Goal: Task Accomplishment & Management: Use online tool/utility

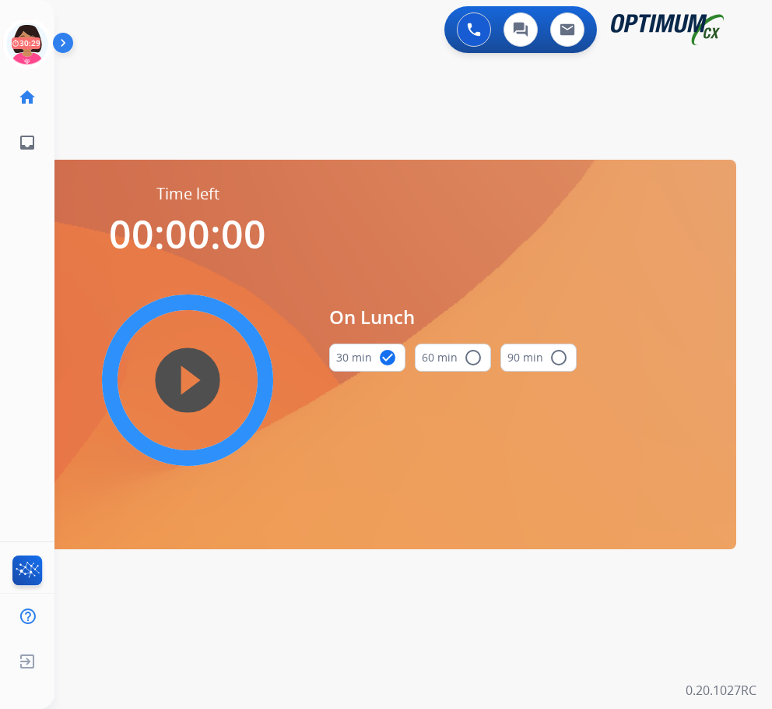
drag, startPoint x: 26, startPoint y: 40, endPoint x: 53, endPoint y: 59, distance: 33.0
click at [26, 40] on icon at bounding box center [27, 44] width 51 height 51
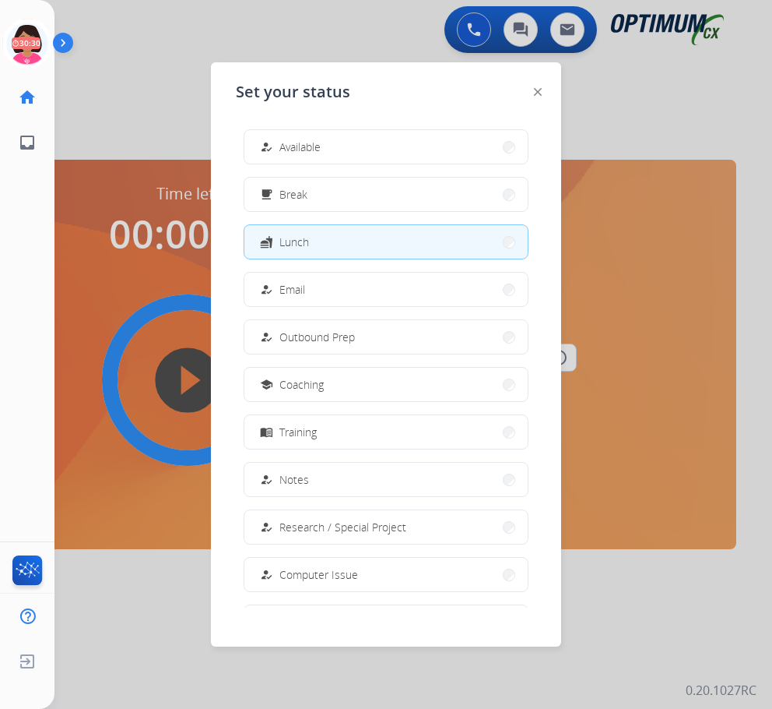
click at [379, 144] on button "how_to_reg Available" at bounding box center [385, 146] width 283 height 33
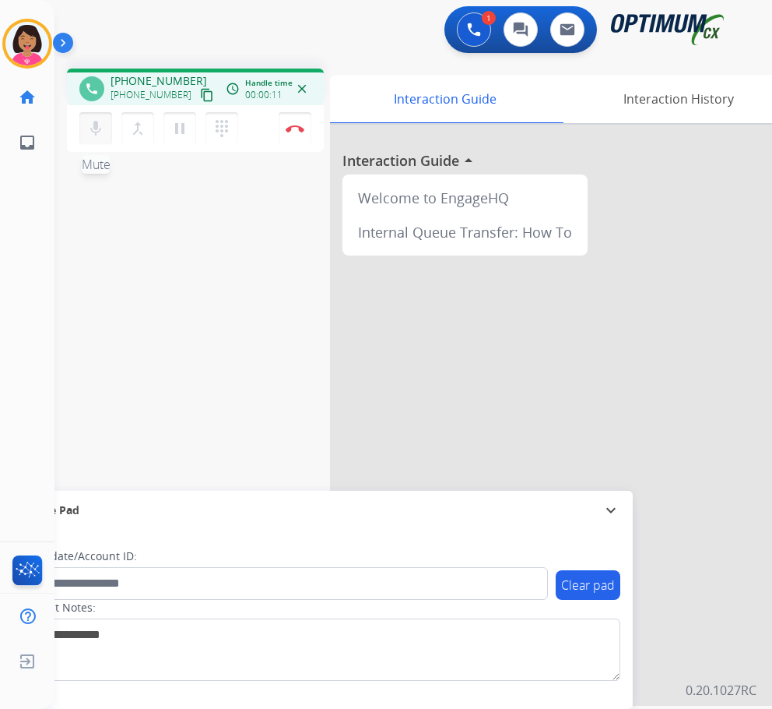
click at [86, 131] on button "mic Mute" at bounding box center [95, 128] width 33 height 33
click at [96, 118] on button "mic_off Mute" at bounding box center [95, 128] width 33 height 33
click at [200, 93] on mat-icon "content_copy" at bounding box center [207, 95] width 14 height 14
click at [95, 133] on mat-icon "mic" at bounding box center [95, 128] width 19 height 19
click at [98, 133] on mat-icon "mic_off" at bounding box center [95, 128] width 19 height 19
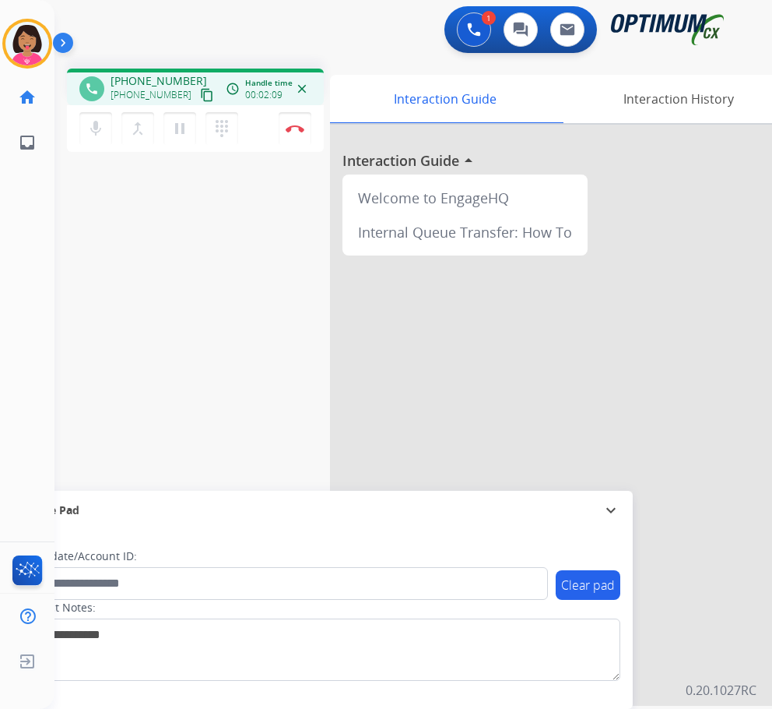
click at [106, 224] on div "phone [PHONE_NUMBER] [PHONE_NUMBER] content_copy access_time Call metrics Queue…" at bounding box center [395, 380] width 681 height 649
click at [290, 124] on button "Disconnect" at bounding box center [295, 128] width 33 height 33
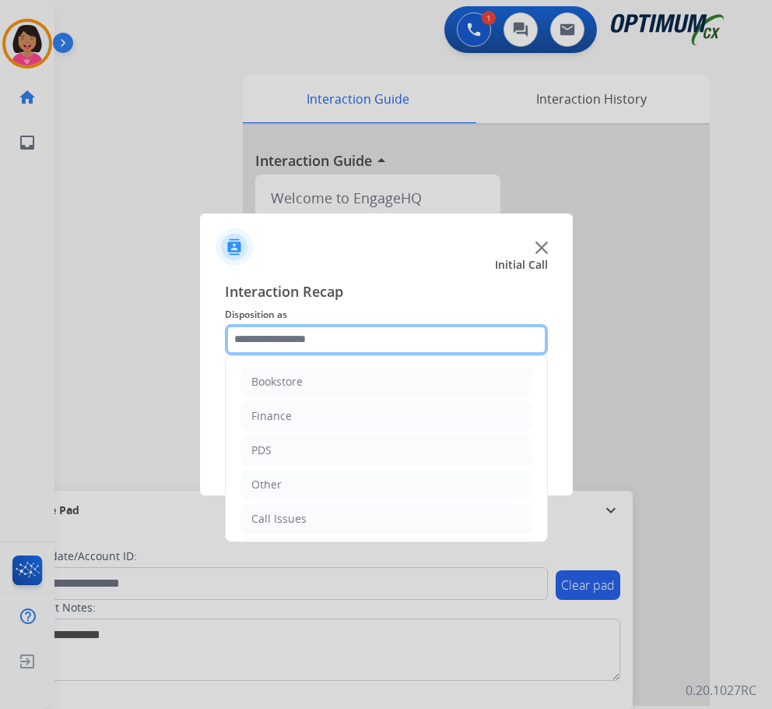
drag, startPoint x: 319, startPoint y: 335, endPoint x: 297, endPoint y: 322, distance: 25.8
click at [317, 335] on input "text" at bounding box center [386, 339] width 323 height 31
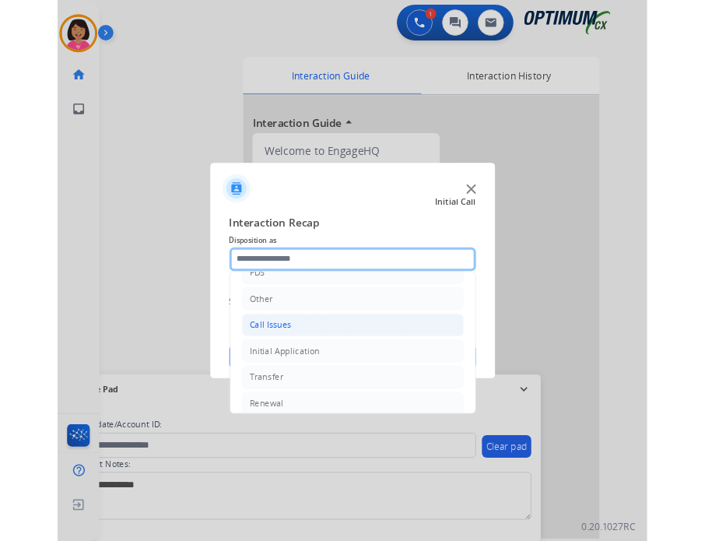
scroll to position [106, 0]
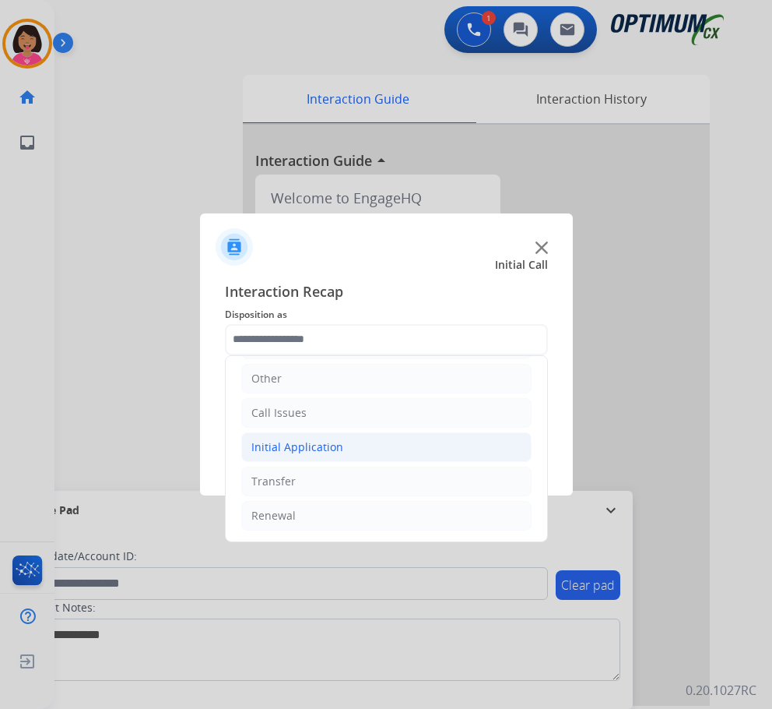
click at [312, 448] on div "Initial Application" at bounding box center [297, 447] width 92 height 16
click at [290, 510] on div "Appeals" at bounding box center [304, 516] width 42 height 16
type input "*******"
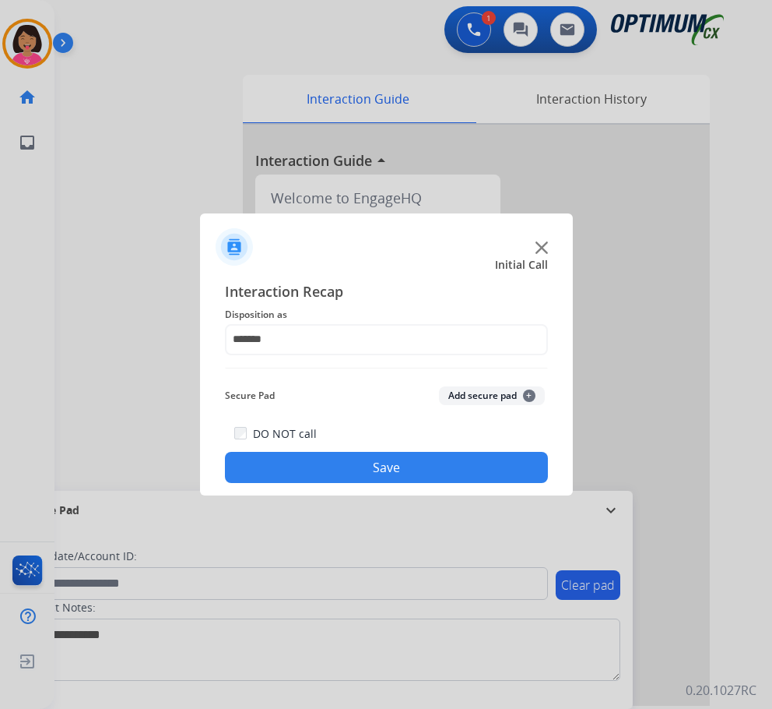
click at [308, 466] on button "Save" at bounding box center [386, 467] width 323 height 31
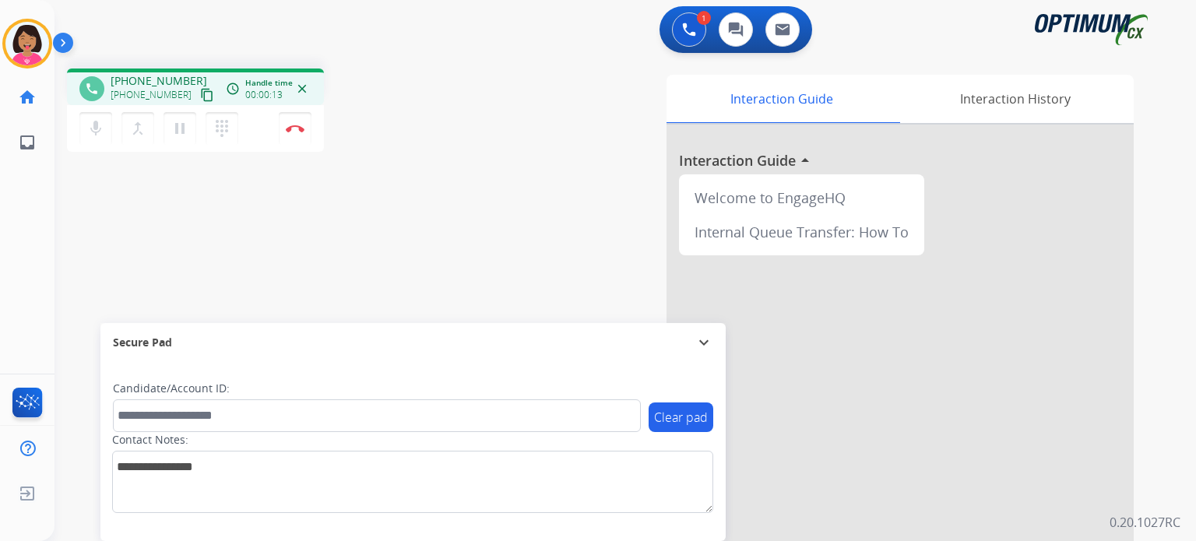
click at [178, 94] on div "[PHONE_NUMBER] content_copy" at bounding box center [164, 95] width 106 height 19
click at [200, 96] on mat-icon "content_copy" at bounding box center [207, 95] width 14 height 14
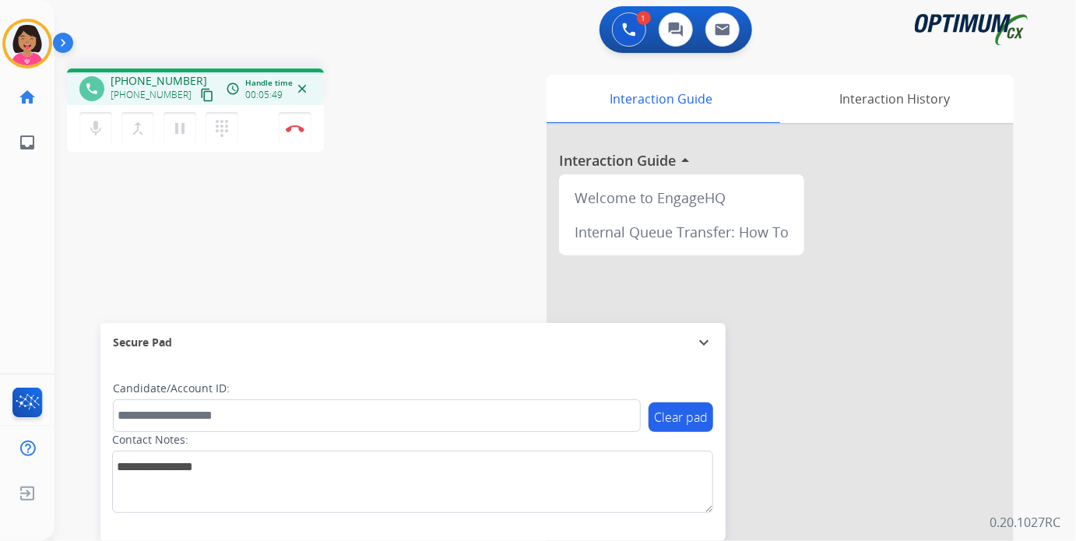
click at [772, 119] on div "1 Voice Interactions 0 Chat Interactions 0 Email Interactions phone [PHONE_NUMB…" at bounding box center [566, 270] width 1022 height 541
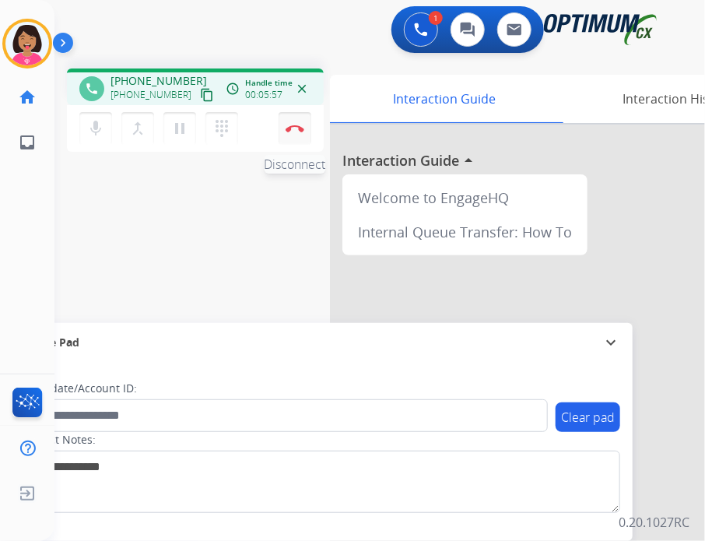
click at [294, 131] on img at bounding box center [295, 129] width 19 height 8
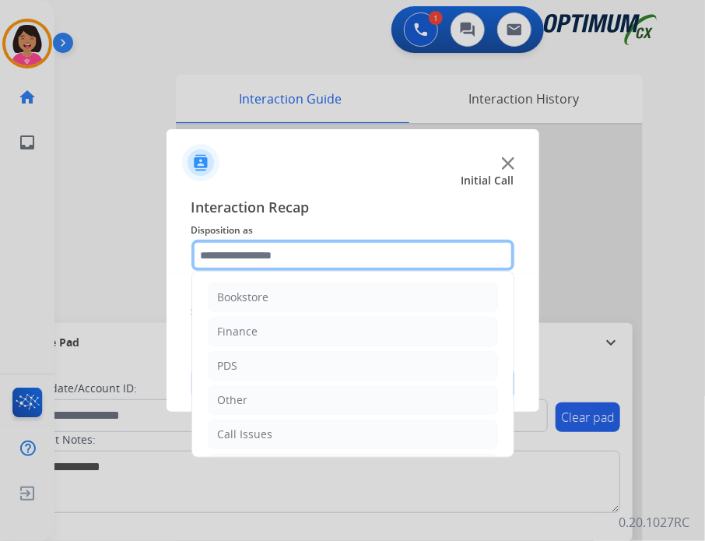
click at [301, 259] on input "text" at bounding box center [353, 255] width 323 height 31
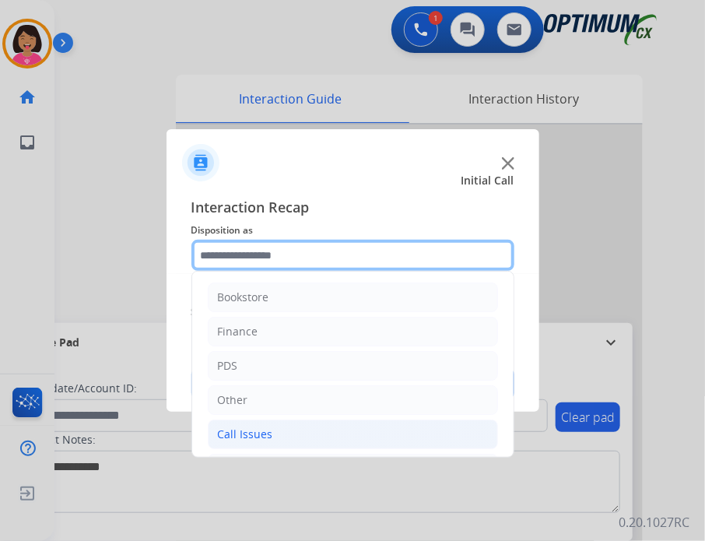
scroll to position [103, 0]
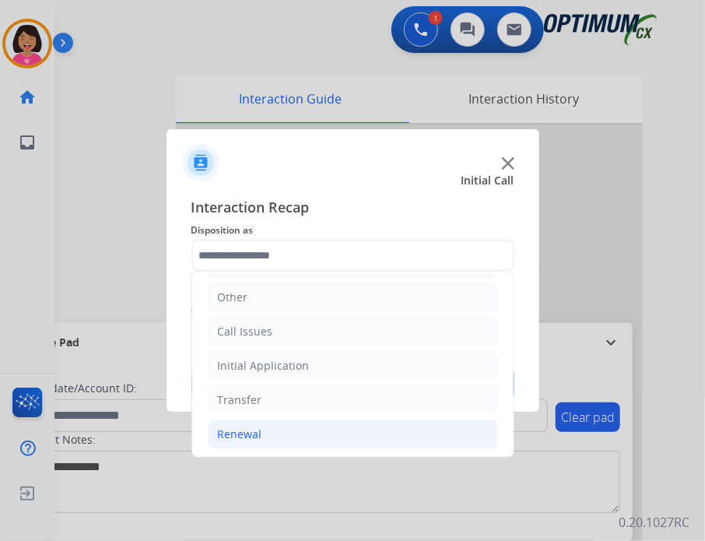
click at [269, 430] on li "Renewal" at bounding box center [353, 435] width 290 height 30
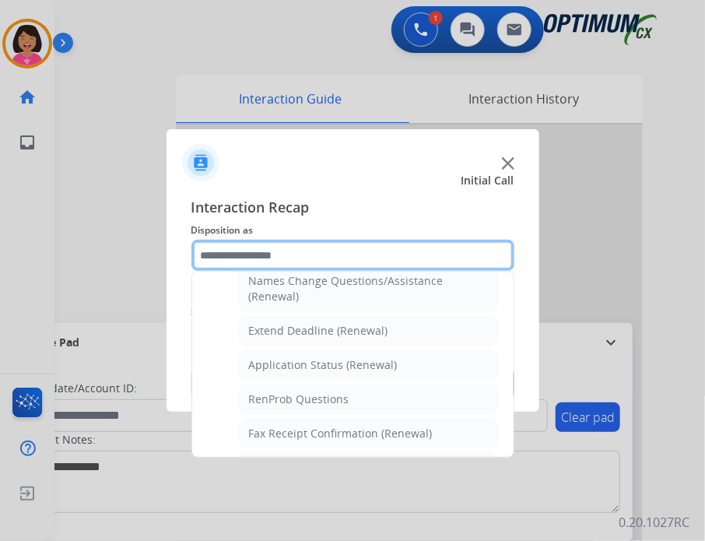
scroll to position [292, 0]
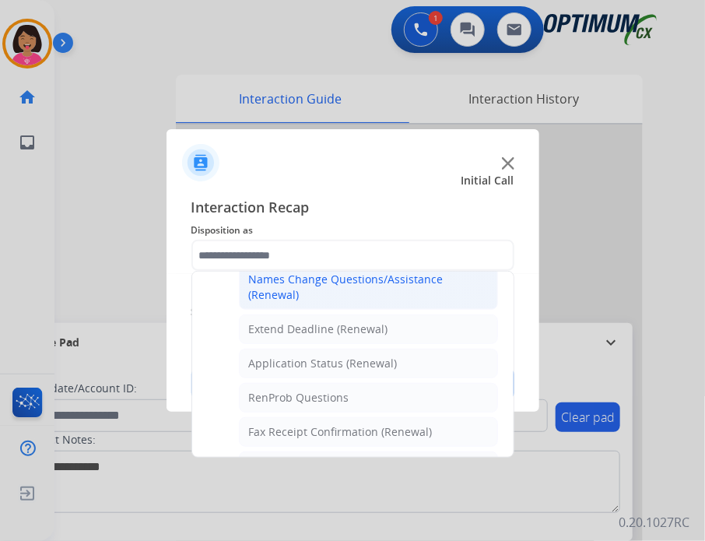
click at [306, 292] on div "Names Change Questions/Assistance (Renewal)" at bounding box center [368, 287] width 239 height 31
type input "**********"
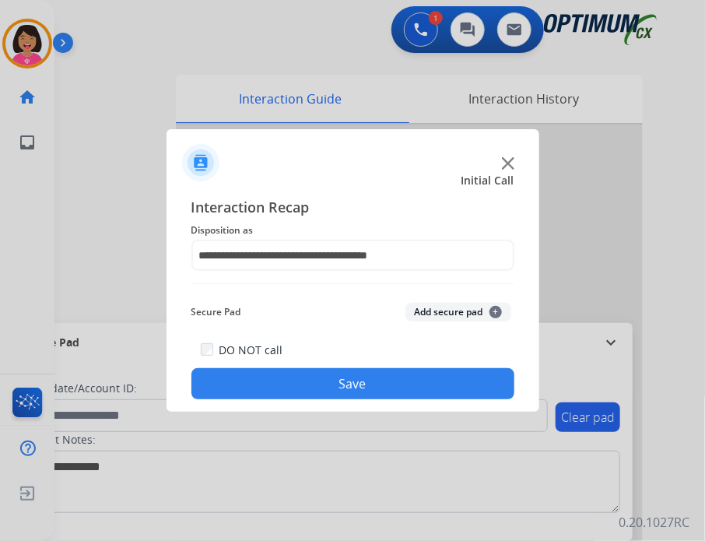
click at [297, 374] on button "Save" at bounding box center [353, 383] width 323 height 31
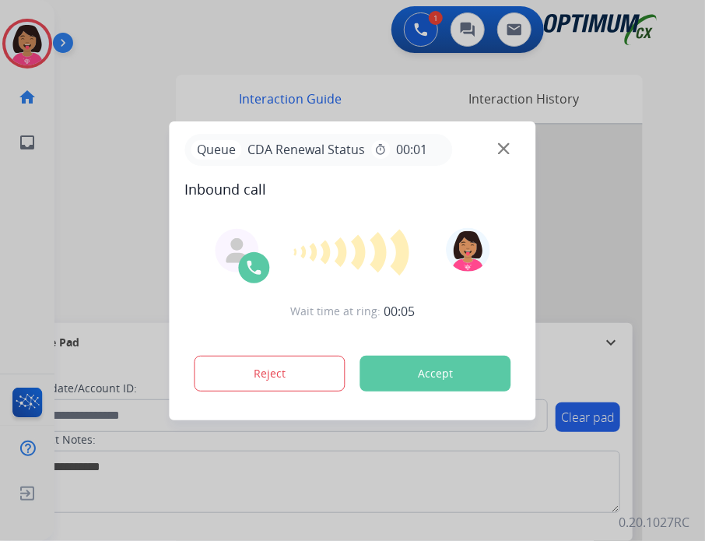
drag, startPoint x: 25, startPoint y: 222, endPoint x: 79, endPoint y: 204, distance: 56.6
click at [25, 222] on div at bounding box center [352, 270] width 705 height 541
click at [505, 145] on img at bounding box center [504, 148] width 12 height 12
click at [503, 153] on img at bounding box center [504, 148] width 12 height 12
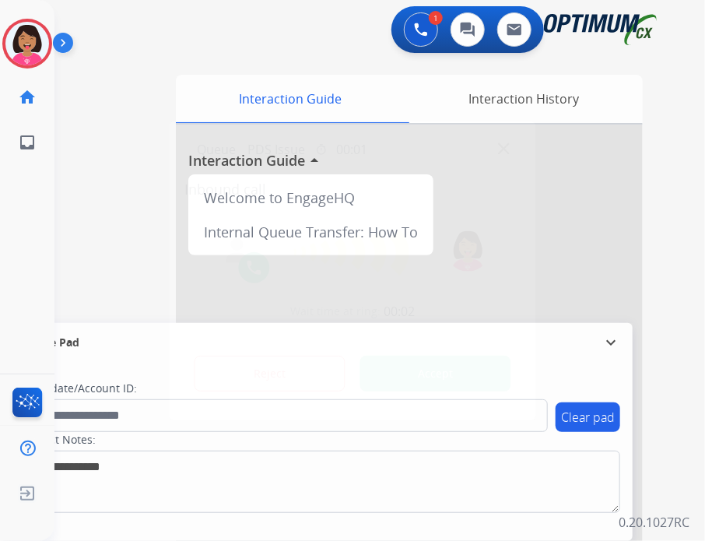
click at [504, 149] on img at bounding box center [504, 148] width 12 height 12
click at [504, 149] on div at bounding box center [409, 415] width 467 height 581
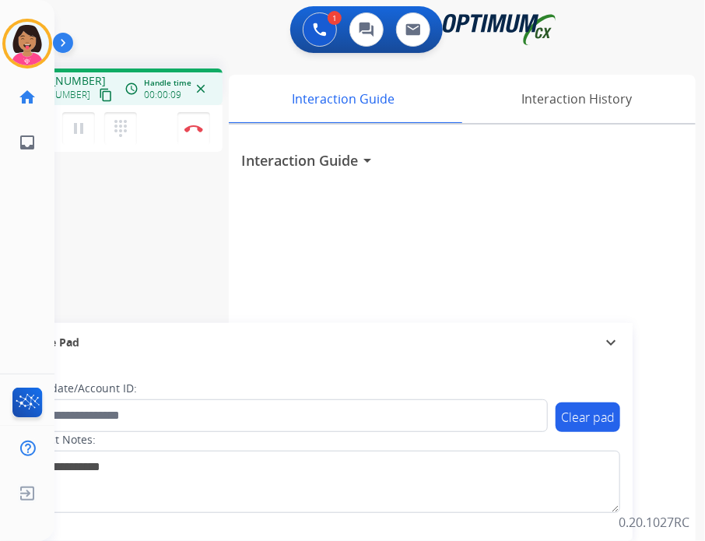
scroll to position [0, 0]
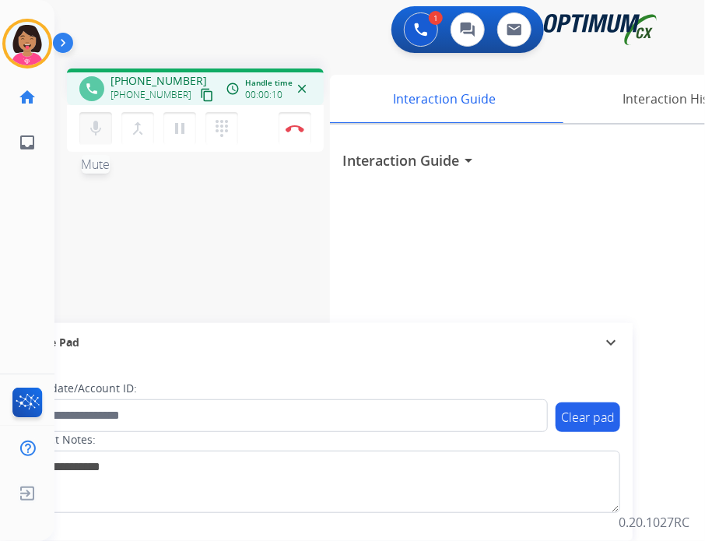
click at [101, 127] on mat-icon "mic" at bounding box center [95, 128] width 19 height 19
click at [106, 128] on button "mic_off Mute" at bounding box center [95, 128] width 33 height 33
click at [294, 128] on img at bounding box center [295, 129] width 19 height 8
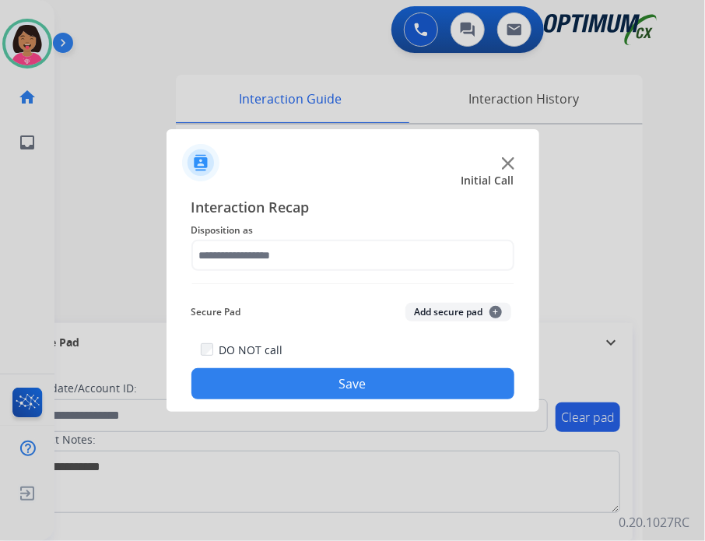
click at [19, 222] on div at bounding box center [352, 270] width 705 height 541
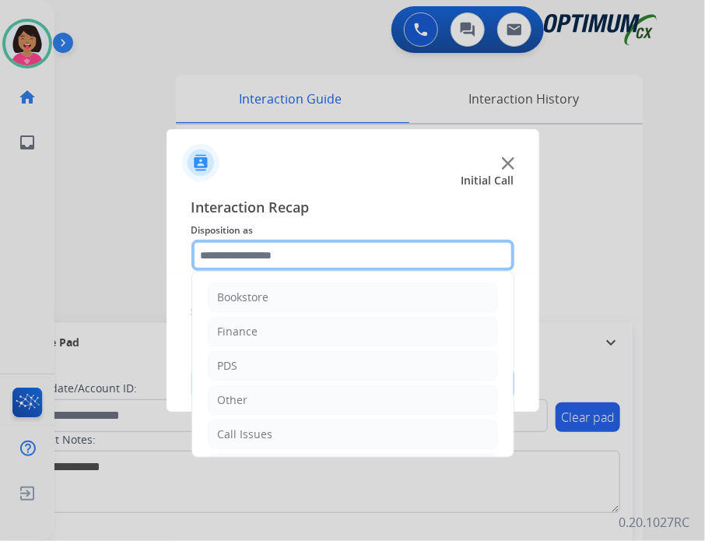
click at [353, 260] on input "text" at bounding box center [353, 255] width 323 height 31
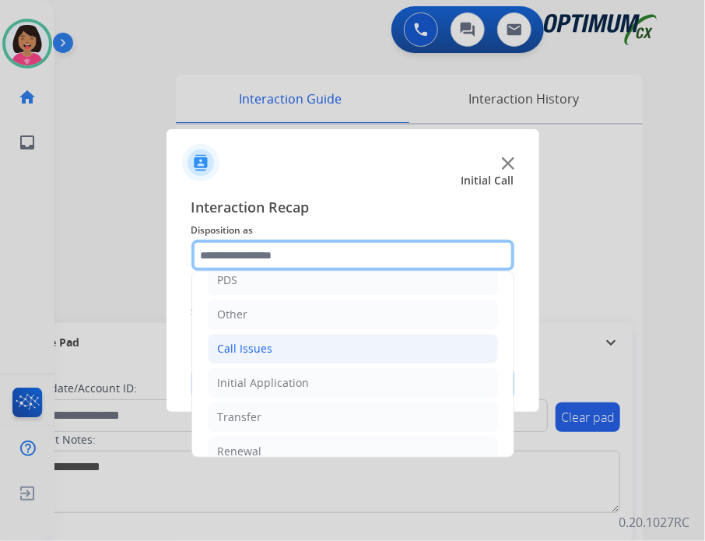
scroll to position [87, 0]
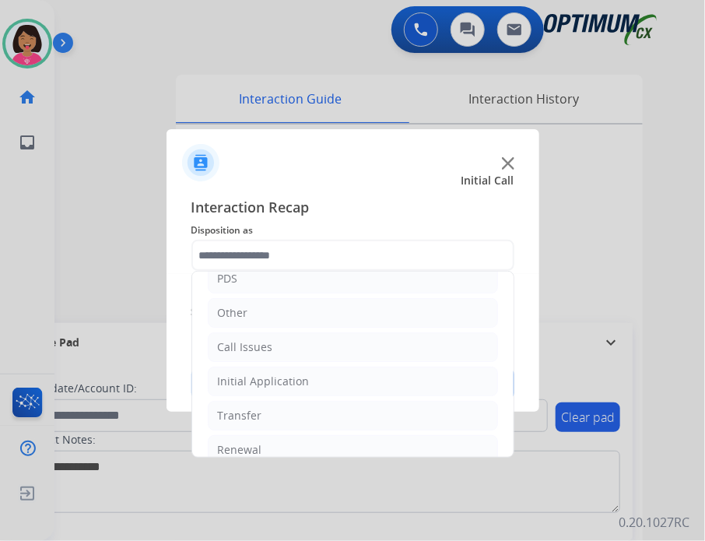
click at [325, 395] on ul "Bookstore Finance PDS Other Call Issues Initial Application Transfer Renewal" at bounding box center [353, 330] width 322 height 291
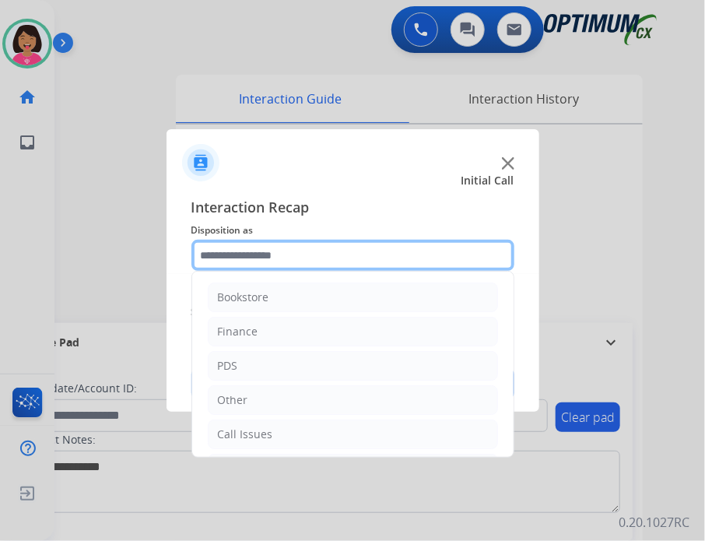
click at [292, 252] on input "text" at bounding box center [353, 255] width 323 height 31
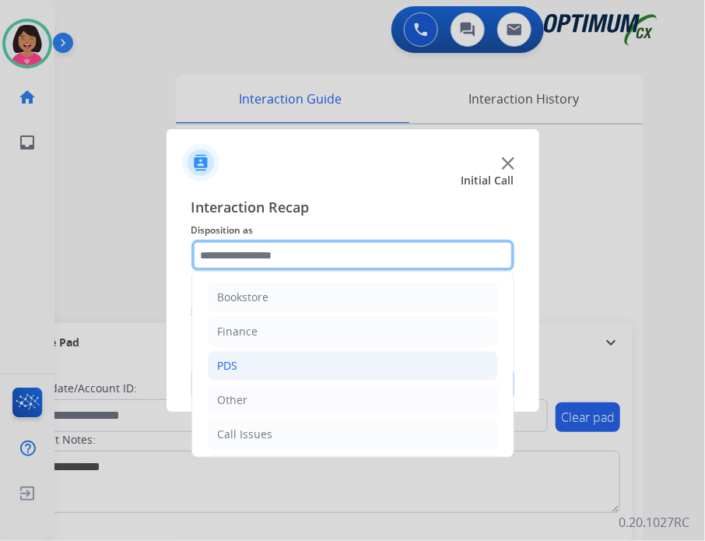
scroll to position [103, 0]
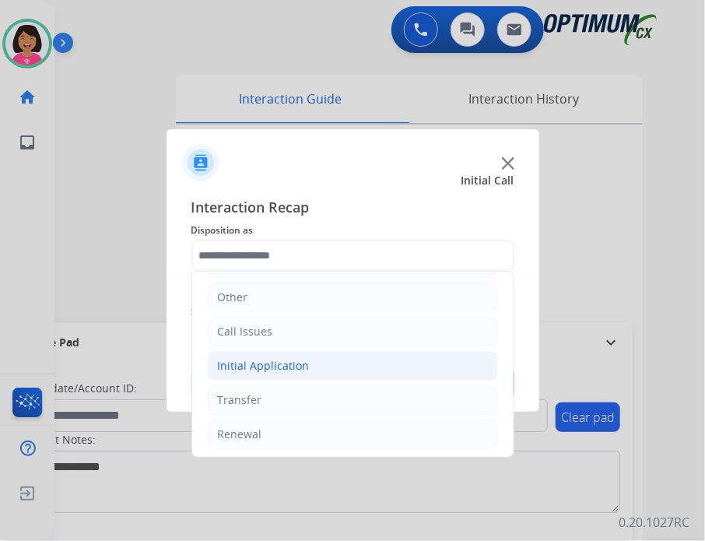
click at [301, 358] on div "Initial Application" at bounding box center [264, 366] width 92 height 16
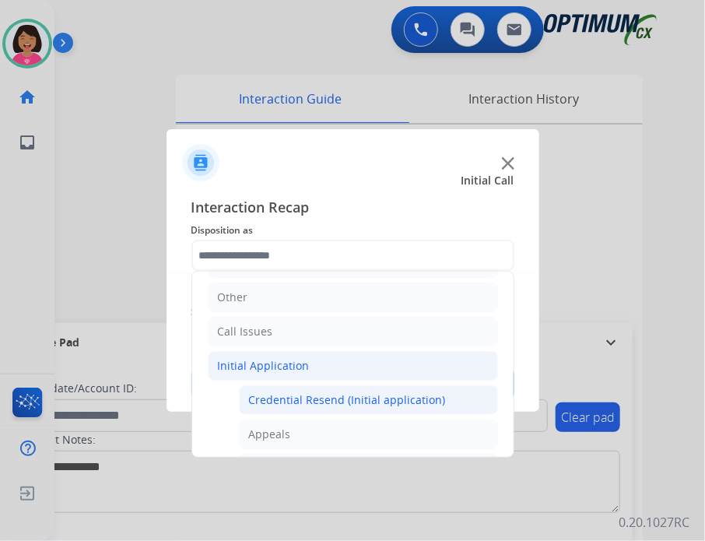
click at [308, 387] on li "Credential Resend (Initial application)" at bounding box center [368, 400] width 259 height 30
type input "**********"
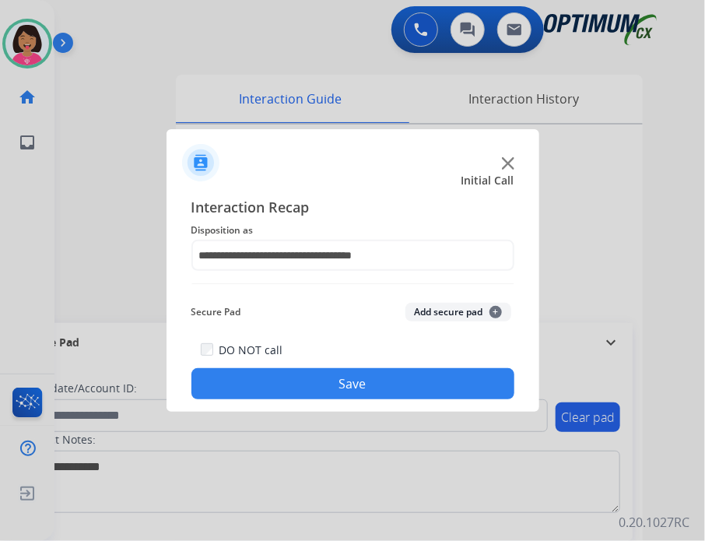
click at [310, 389] on button "Save" at bounding box center [353, 383] width 323 height 31
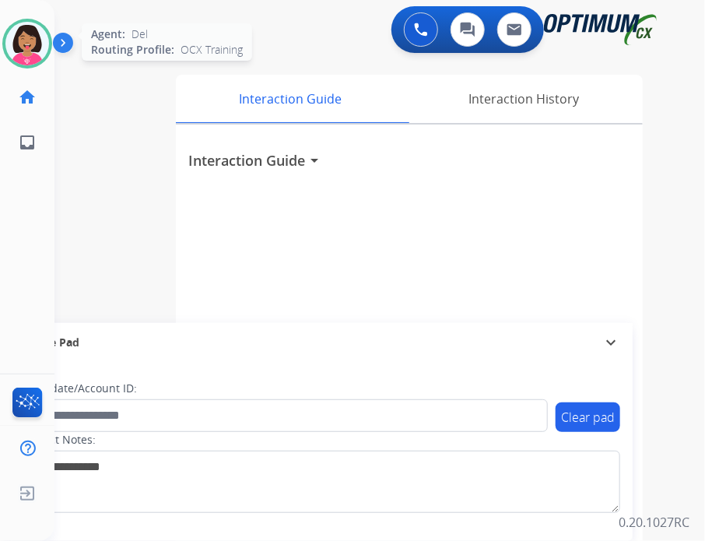
click at [22, 49] on img at bounding box center [27, 44] width 44 height 44
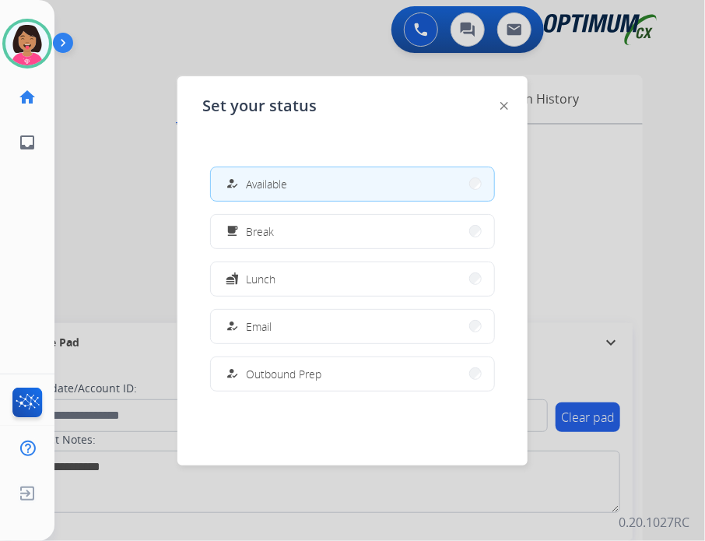
scroll to position [121, 0]
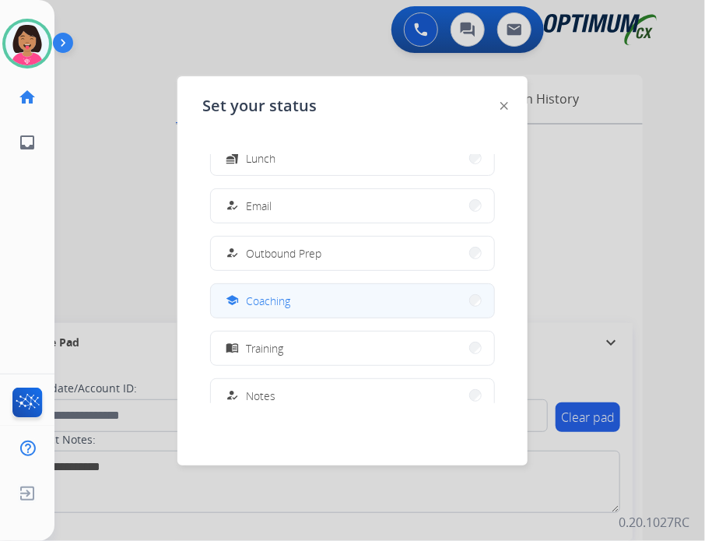
click at [313, 305] on button "school Coaching" at bounding box center [352, 300] width 283 height 33
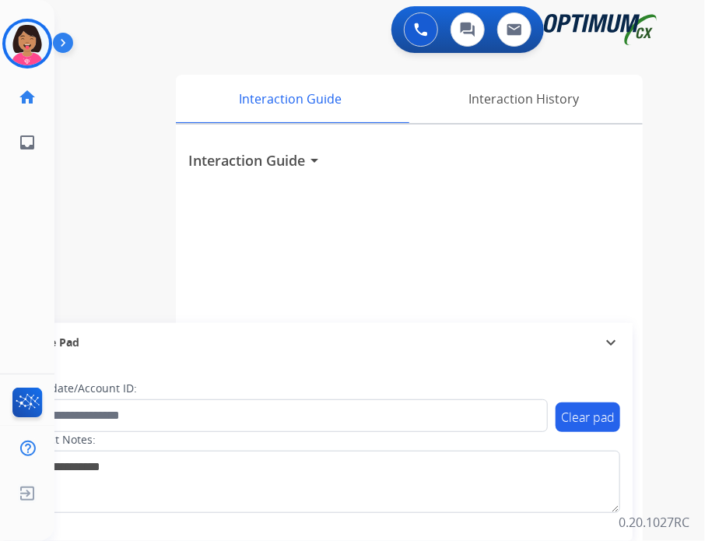
click at [128, 336] on div "Secure Pad" at bounding box center [320, 342] width 600 height 26
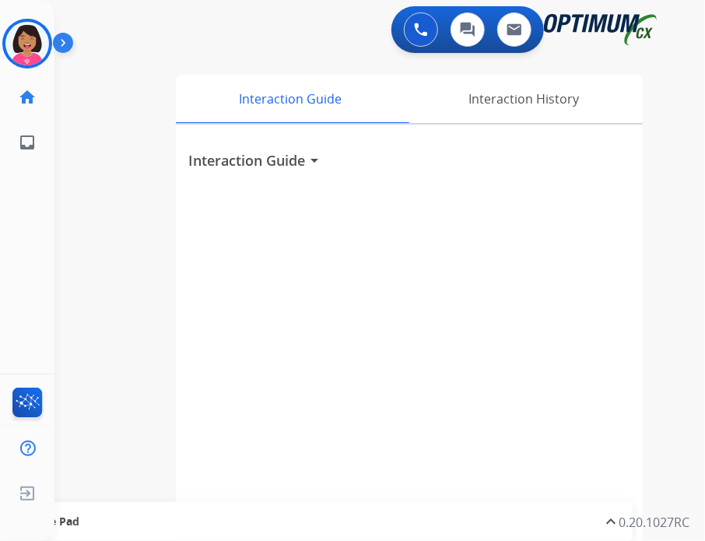
click at [47, 301] on div "Del Coaching Edit Avatar Agent: Del Routing Profile: OCX Training home Home Hom…" at bounding box center [27, 270] width 55 height 541
click at [37, 44] on img at bounding box center [27, 44] width 44 height 44
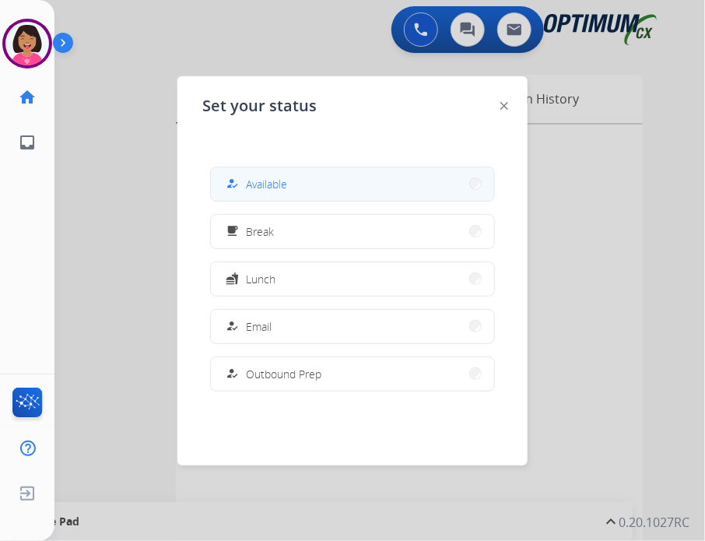
click at [262, 187] on span "Available" at bounding box center [266, 184] width 41 height 16
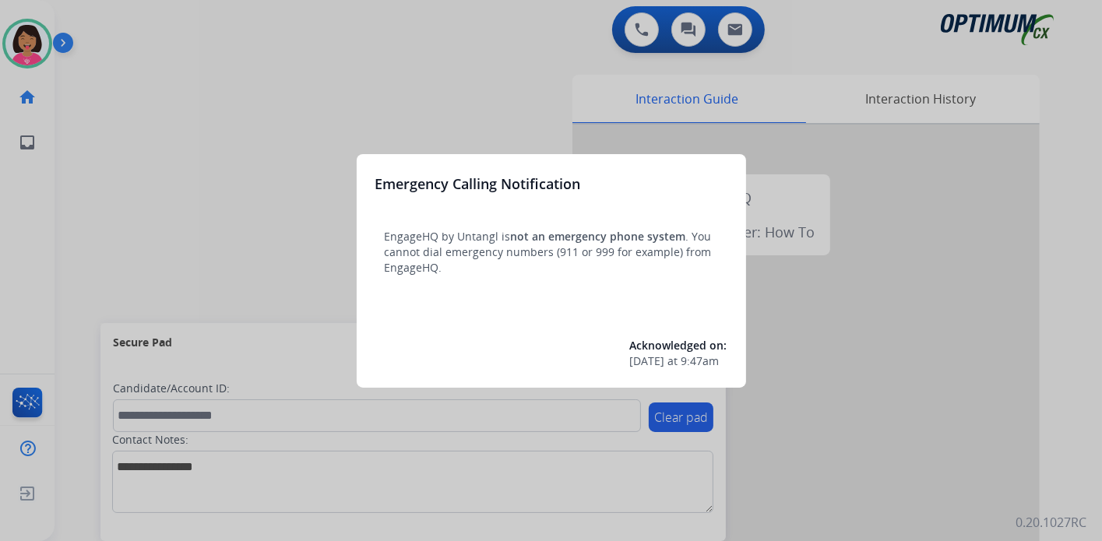
click at [193, 506] on div at bounding box center [551, 270] width 1102 height 541
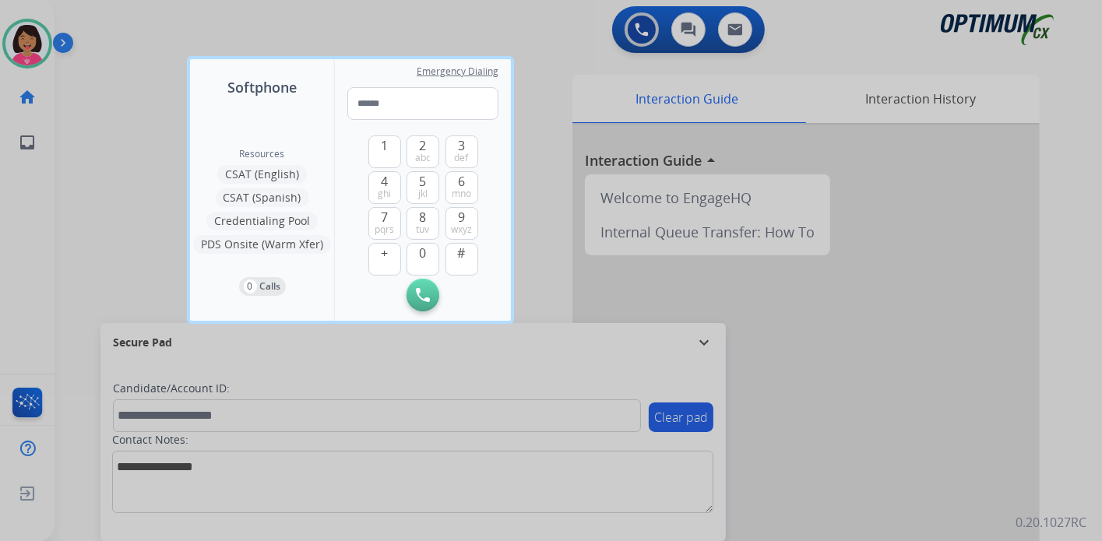
click at [193, 506] on div at bounding box center [551, 270] width 1102 height 541
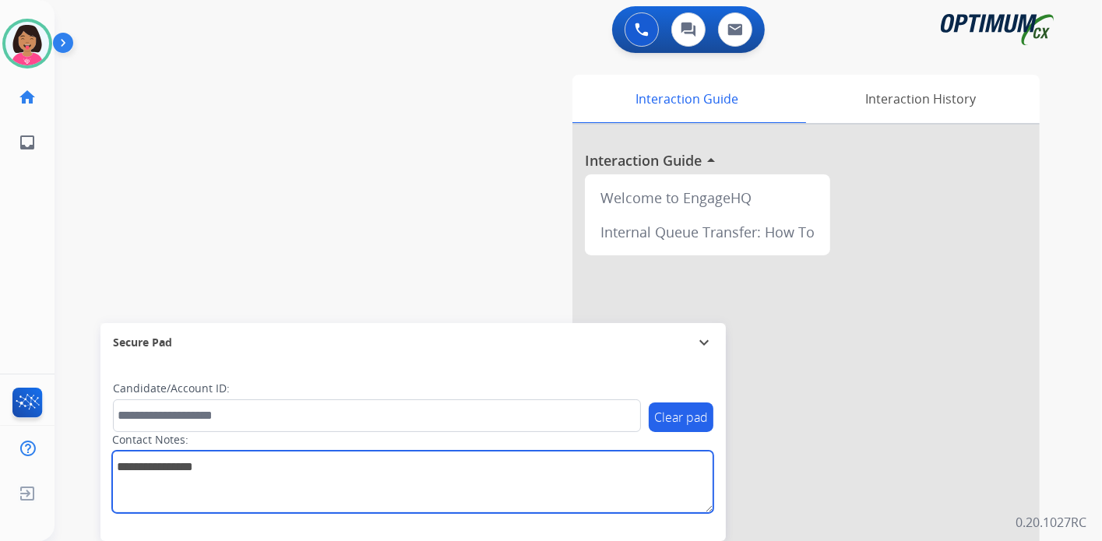
click at [193, 501] on textarea at bounding box center [412, 482] width 601 height 62
type textarea "**********"
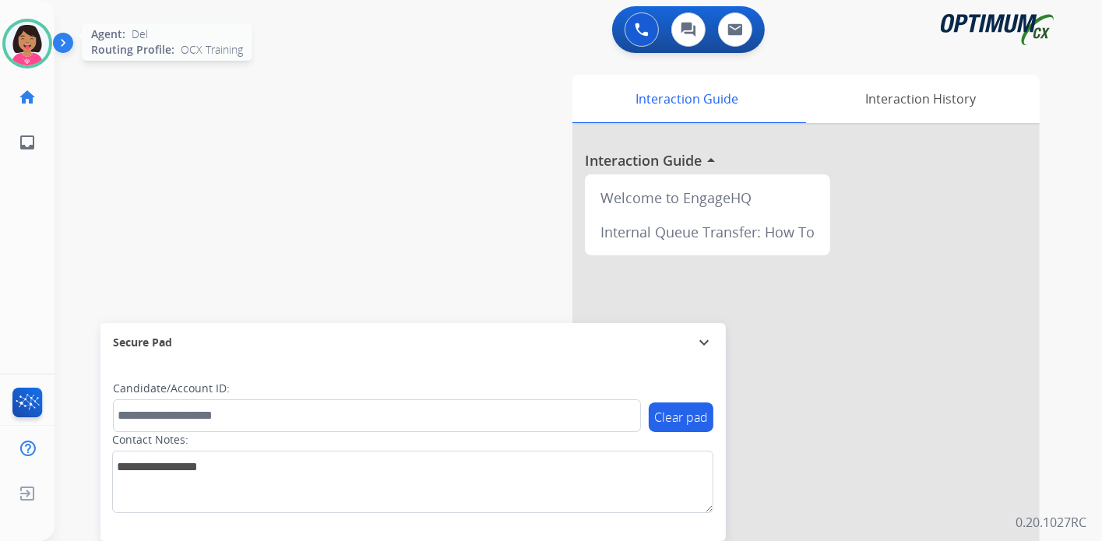
click at [43, 19] on div "Agent: Del Routing Profile: OCX Training" at bounding box center [27, 44] width 50 height 50
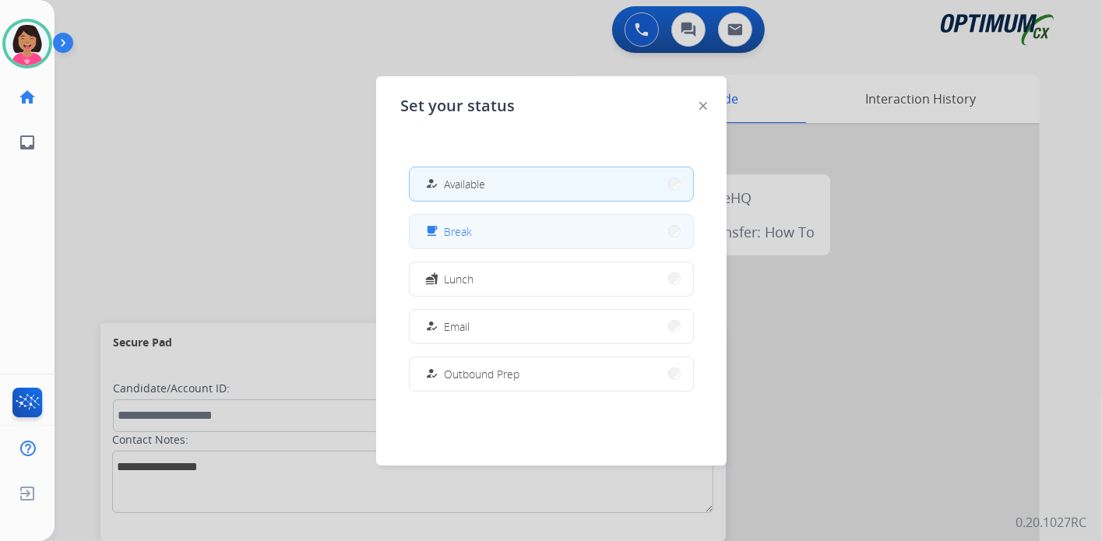
click at [620, 239] on button "free_breakfast Break" at bounding box center [551, 231] width 283 height 33
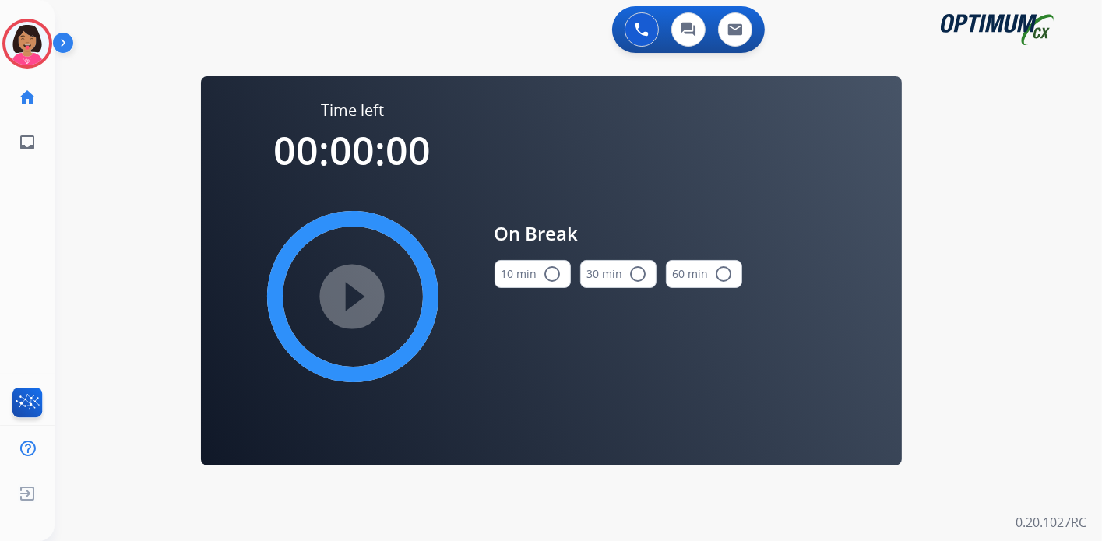
click at [338, 280] on div "play_circle_filled" at bounding box center [353, 297] width 234 height 234
click at [357, 308] on div "play_circle_filled" at bounding box center [353, 297] width 234 height 234
click at [352, 298] on div "play_circle_filled" at bounding box center [353, 297] width 234 height 234
click at [489, 295] on div "On Break 10 min radio_button_unchecked 30 min radio_button_unchecked 60 min rad…" at bounding box center [606, 261] width 273 height 322
click at [514, 273] on button "10 min radio_button_unchecked" at bounding box center [532, 274] width 76 height 28
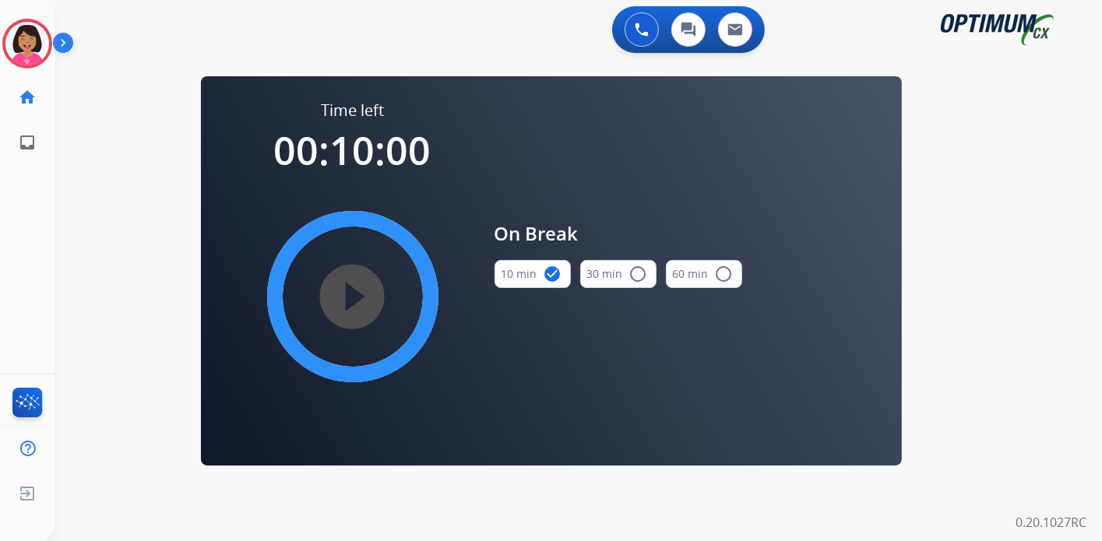
click at [346, 303] on mat-icon "play_circle_filled" at bounding box center [352, 296] width 19 height 19
click at [20, 44] on icon at bounding box center [27, 44] width 51 height 51
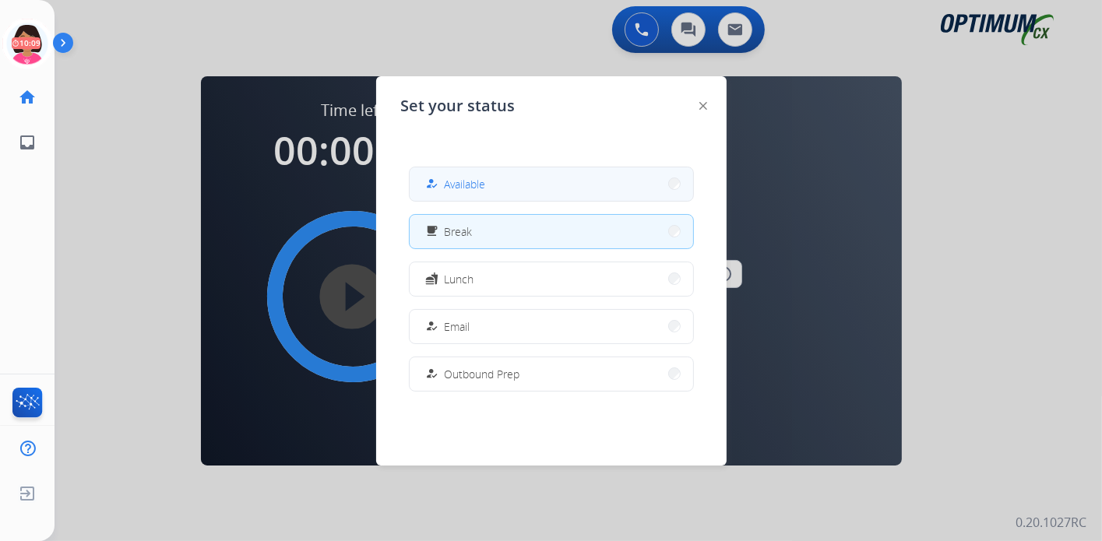
click at [474, 189] on span "Available" at bounding box center [465, 184] width 41 height 16
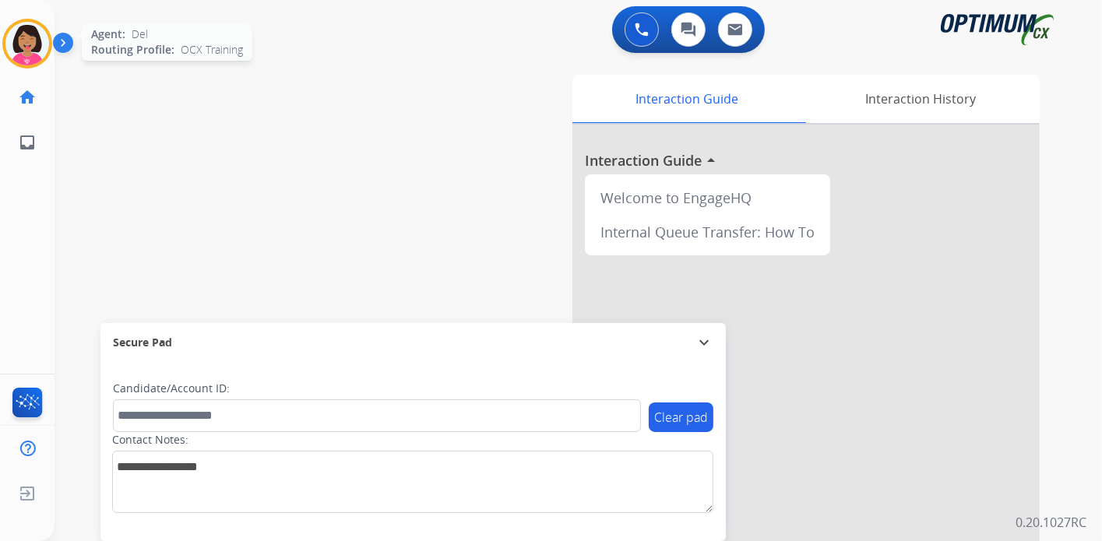
click at [26, 51] on img at bounding box center [27, 44] width 44 height 44
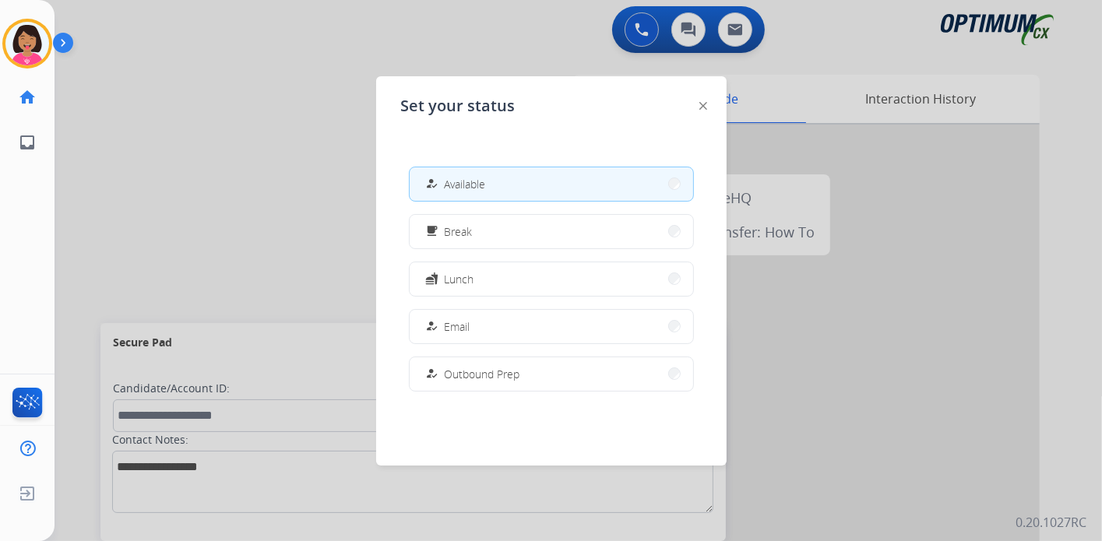
click at [22, 330] on div "Del Available Edit Avatar Agent: Del Routing Profile: OCX Training home Home Ho…" at bounding box center [27, 270] width 55 height 541
click at [318, 195] on div at bounding box center [551, 270] width 1102 height 541
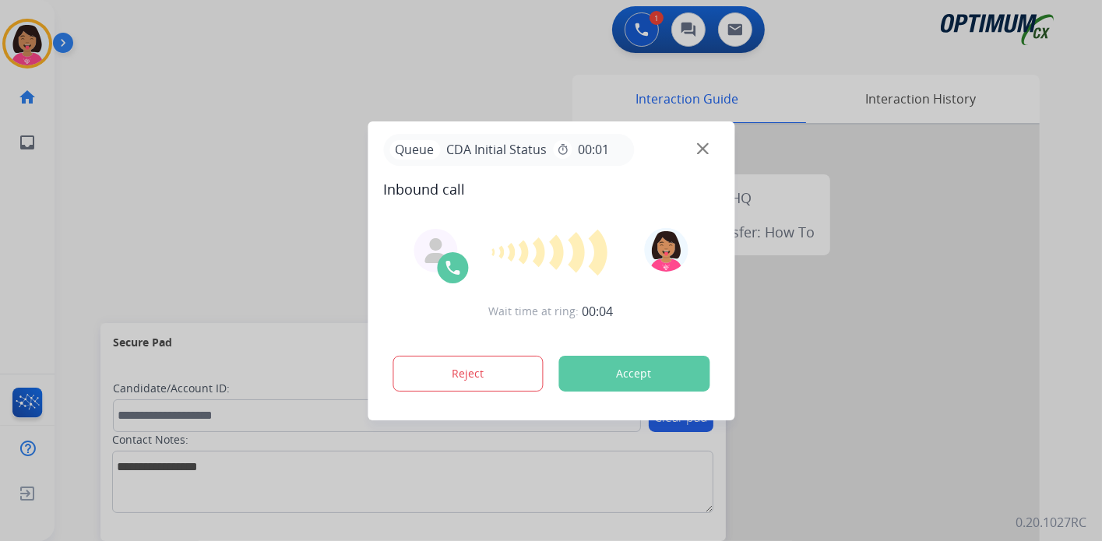
click at [711, 153] on div "Queue CDA Initial Status timer 00:01" at bounding box center [551, 150] width 336 height 32
click at [705, 149] on img at bounding box center [703, 148] width 12 height 12
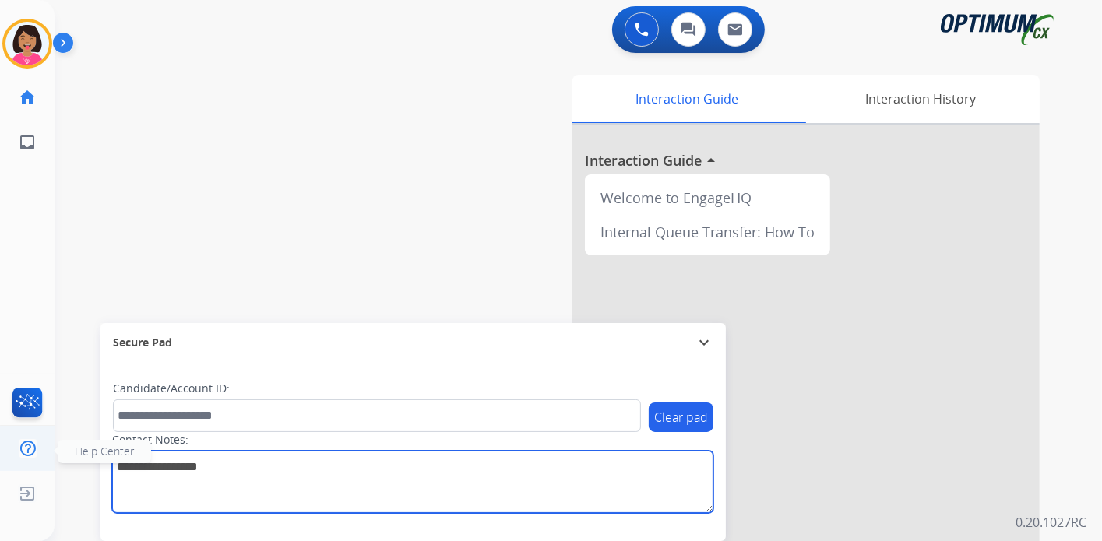
drag, startPoint x: 270, startPoint y: 455, endPoint x: 10, endPoint y: 454, distance: 260.1
click at [10, 454] on div "Outbound call Quit Outbound call Quit Schedule interaction + Add to my list Cus…" at bounding box center [551, 270] width 1102 height 541
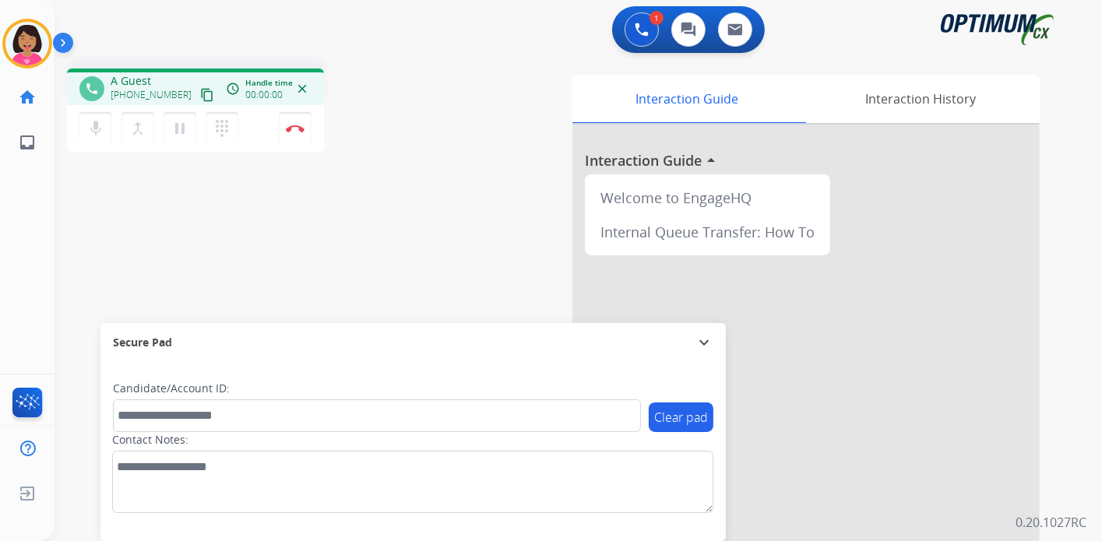
click at [704, 154] on div at bounding box center [805, 415] width 467 height 581
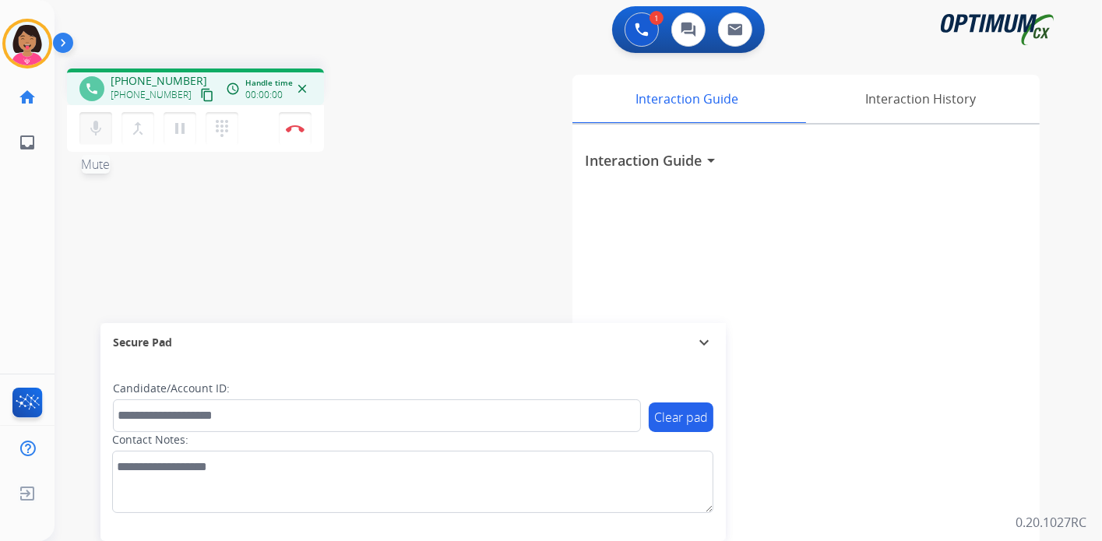
click at [90, 121] on mat-icon "mic" at bounding box center [95, 128] width 19 height 19
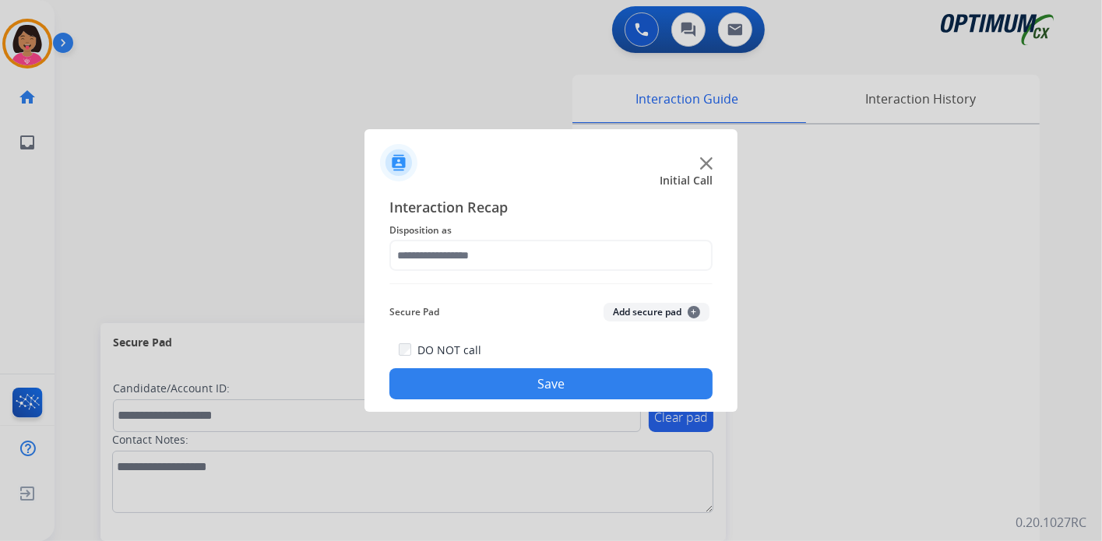
click at [705, 160] on img at bounding box center [706, 163] width 12 height 12
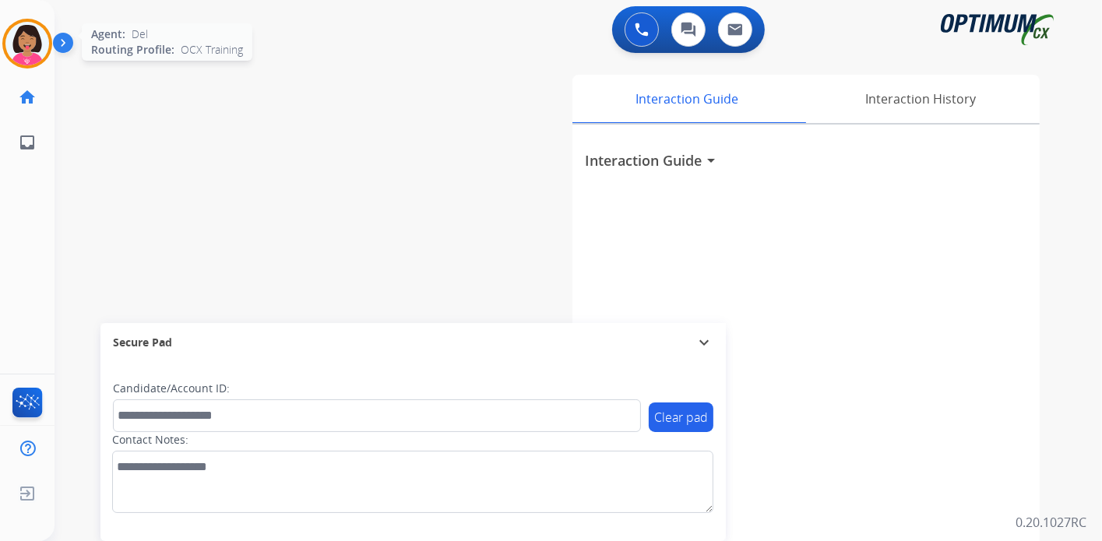
click at [6, 29] on div at bounding box center [27, 44] width 50 height 50
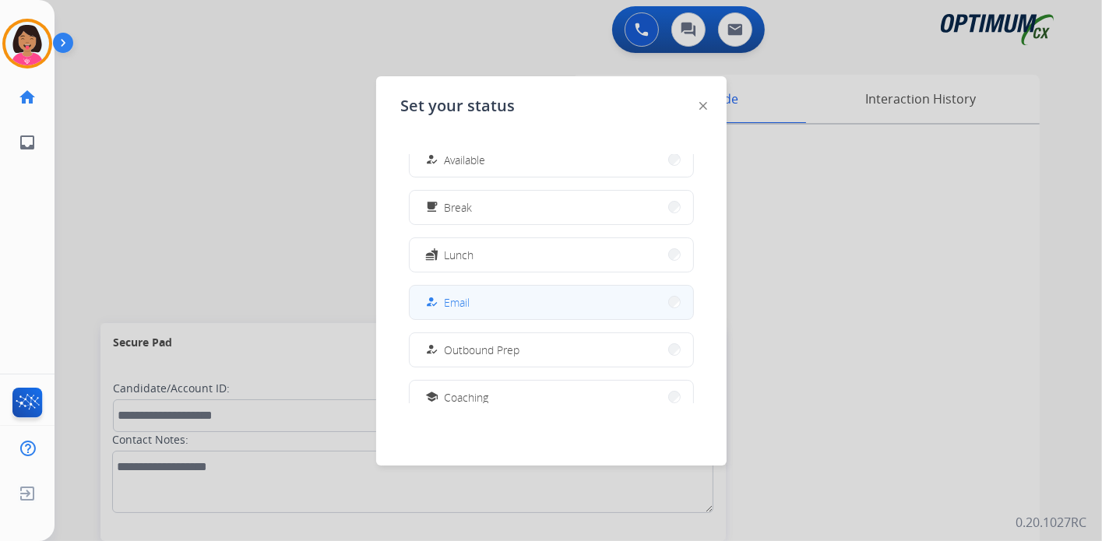
scroll to position [23, 0]
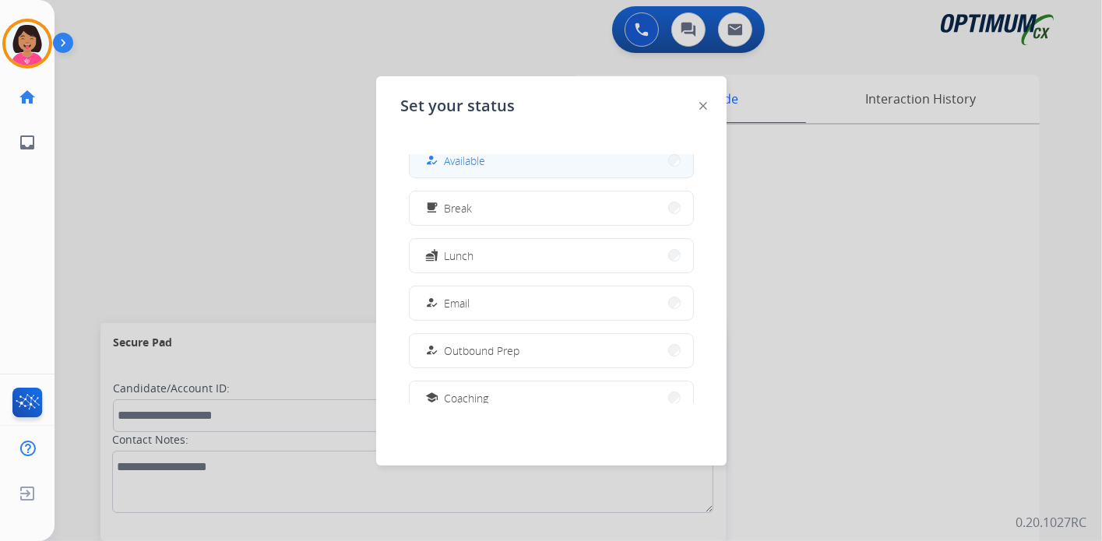
click at [481, 167] on span "Available" at bounding box center [465, 161] width 41 height 16
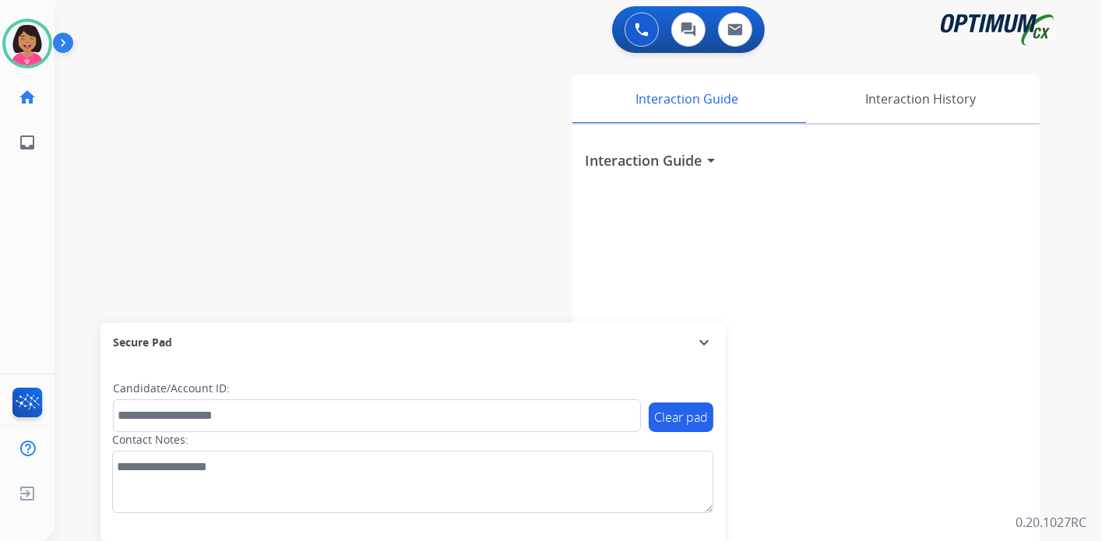
click at [434, 59] on div "swap_horiz Break voice bridge close_fullscreen Connect 3-Way Call merge_type Se…" at bounding box center [560, 380] width 1010 height 649
click at [27, 33] on img at bounding box center [27, 44] width 44 height 44
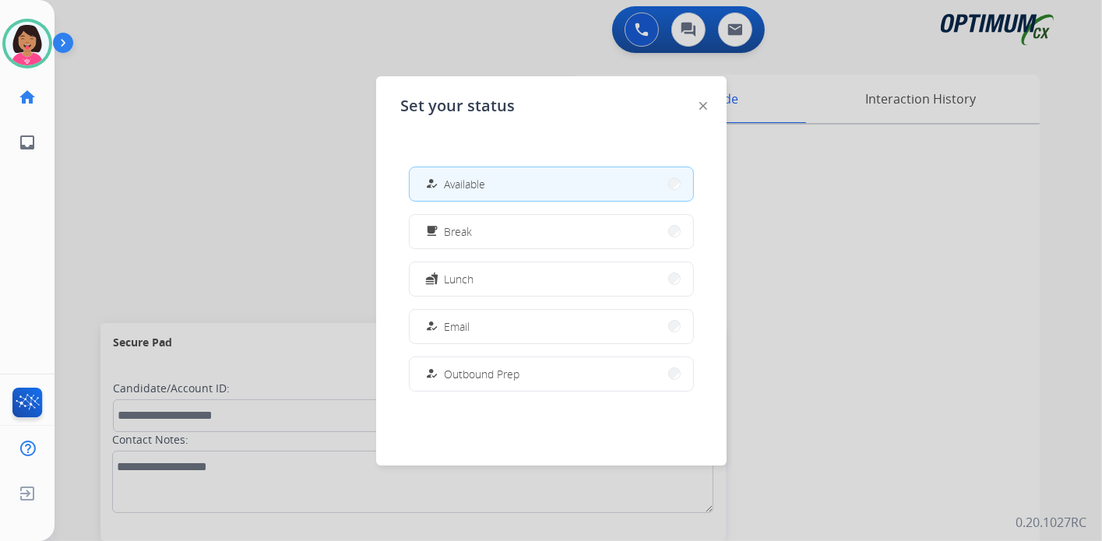
click at [456, 93] on div "Set your status how_to_reg Available free_breakfast Break fastfood Lunch how_to…" at bounding box center [551, 270] width 350 height 389
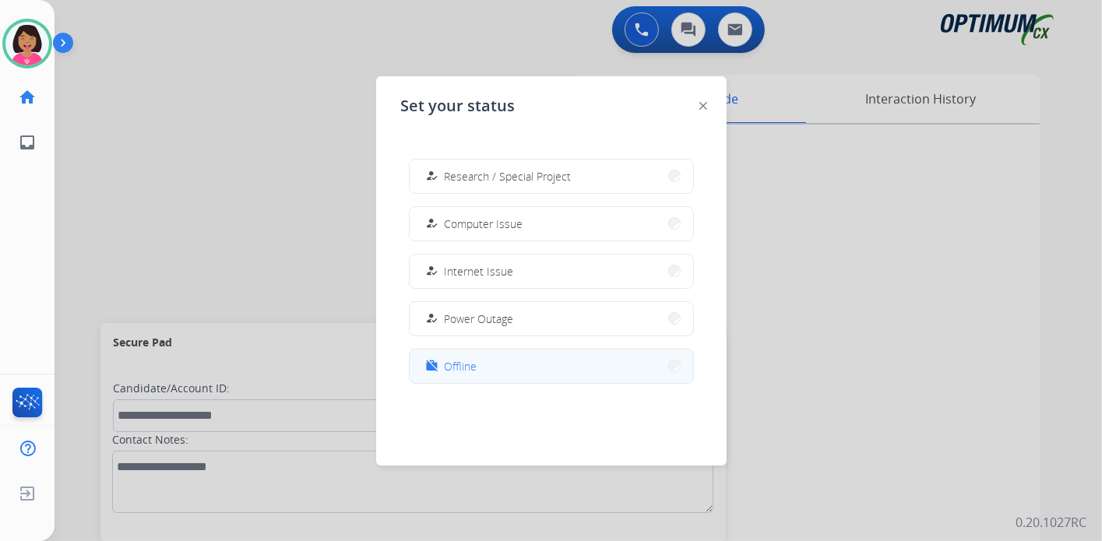
click at [542, 361] on button "work_off Offline" at bounding box center [551, 366] width 283 height 33
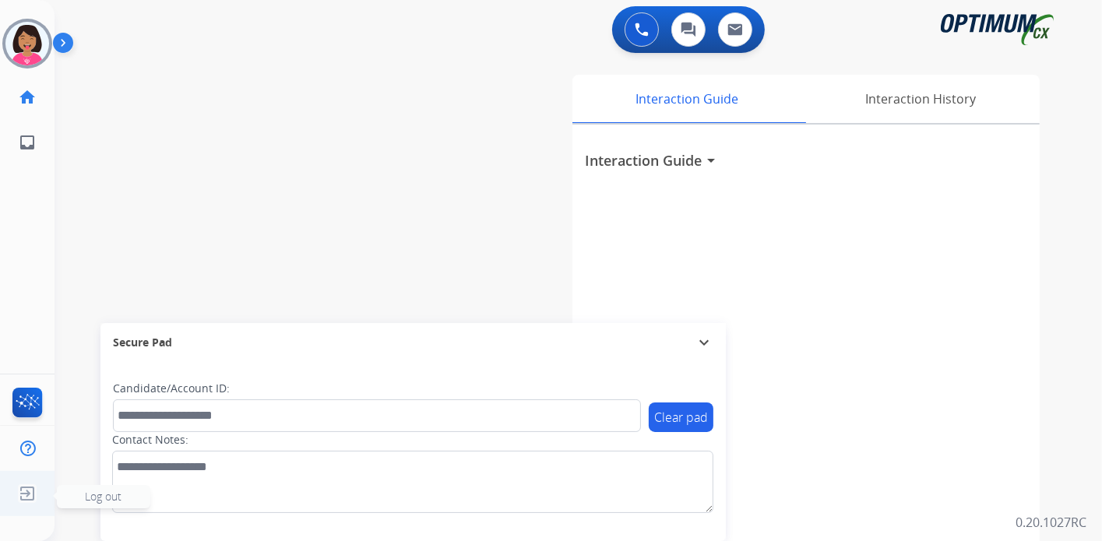
click at [33, 489] on img at bounding box center [27, 494] width 28 height 30
